Goal: Navigation & Orientation: Go to known website

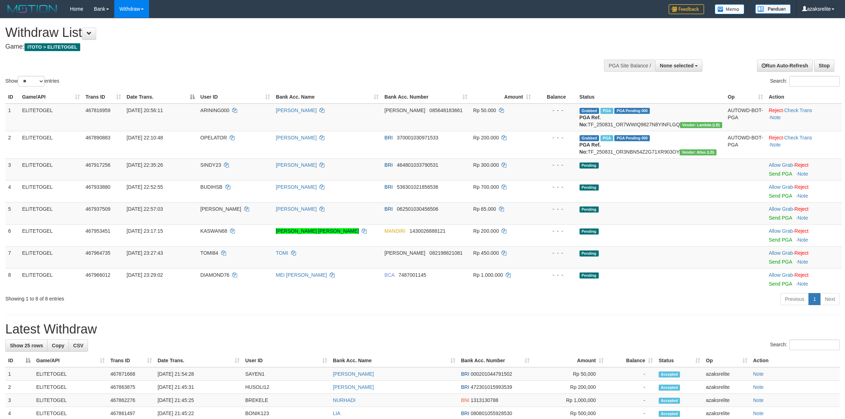
select select
select select "**"
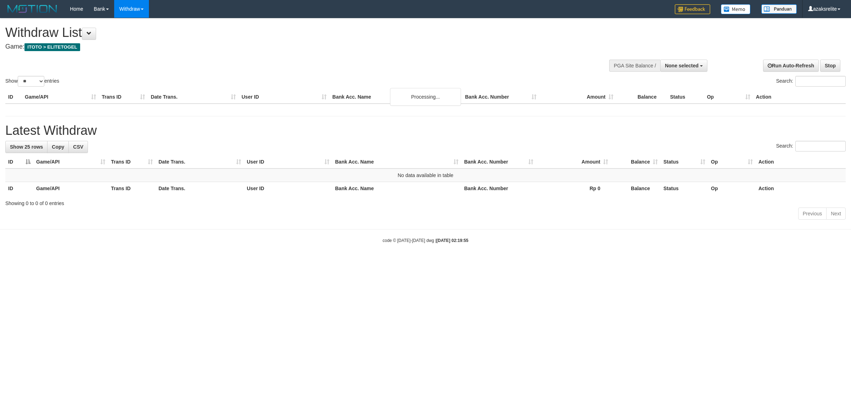
select select
select select "**"
